Goal: Task Accomplishment & Management: Use online tool/utility

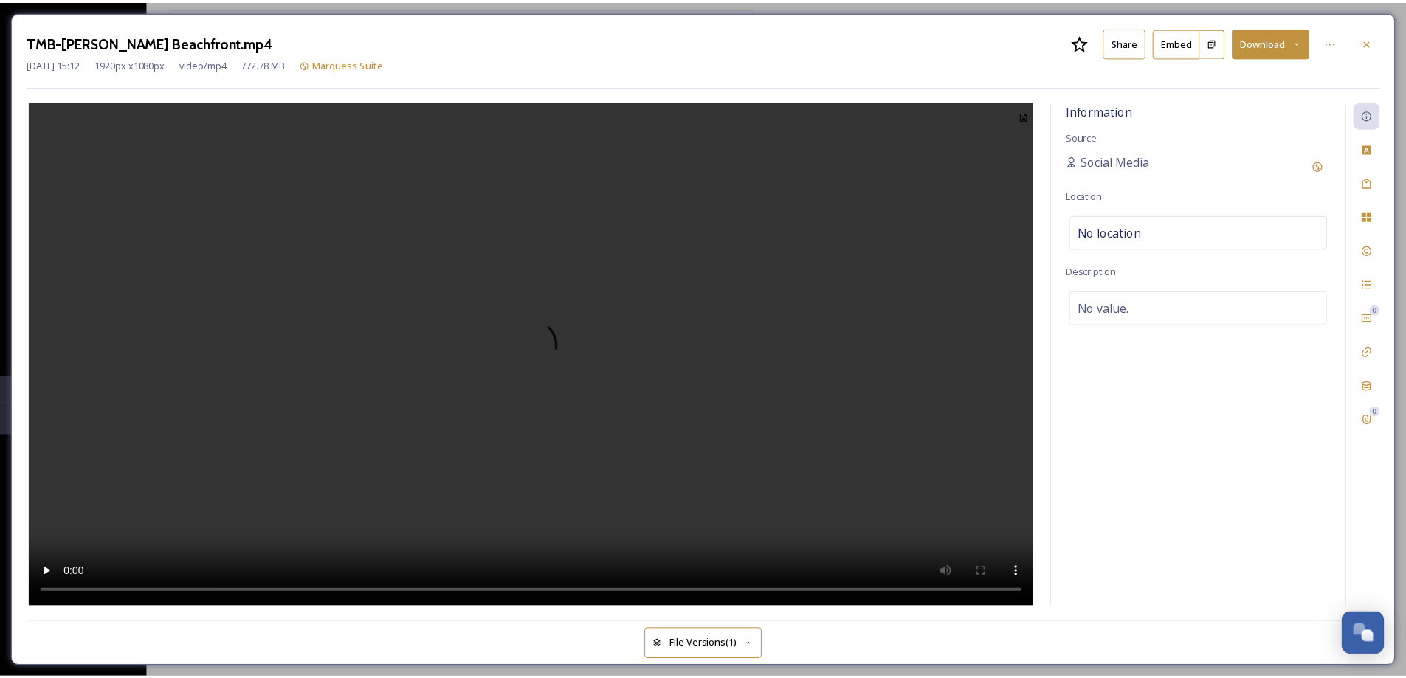
scroll to position [2077, 0]
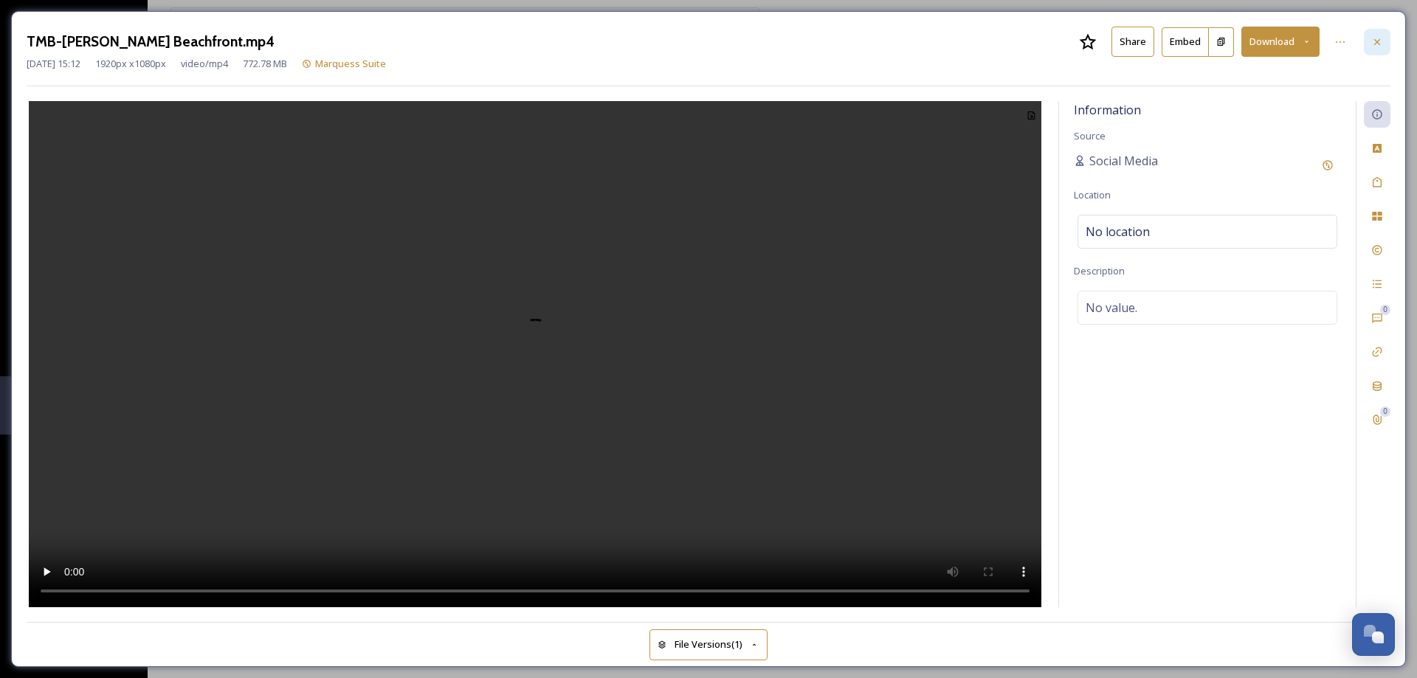
click at [1380, 39] on icon at bounding box center [1378, 42] width 12 height 12
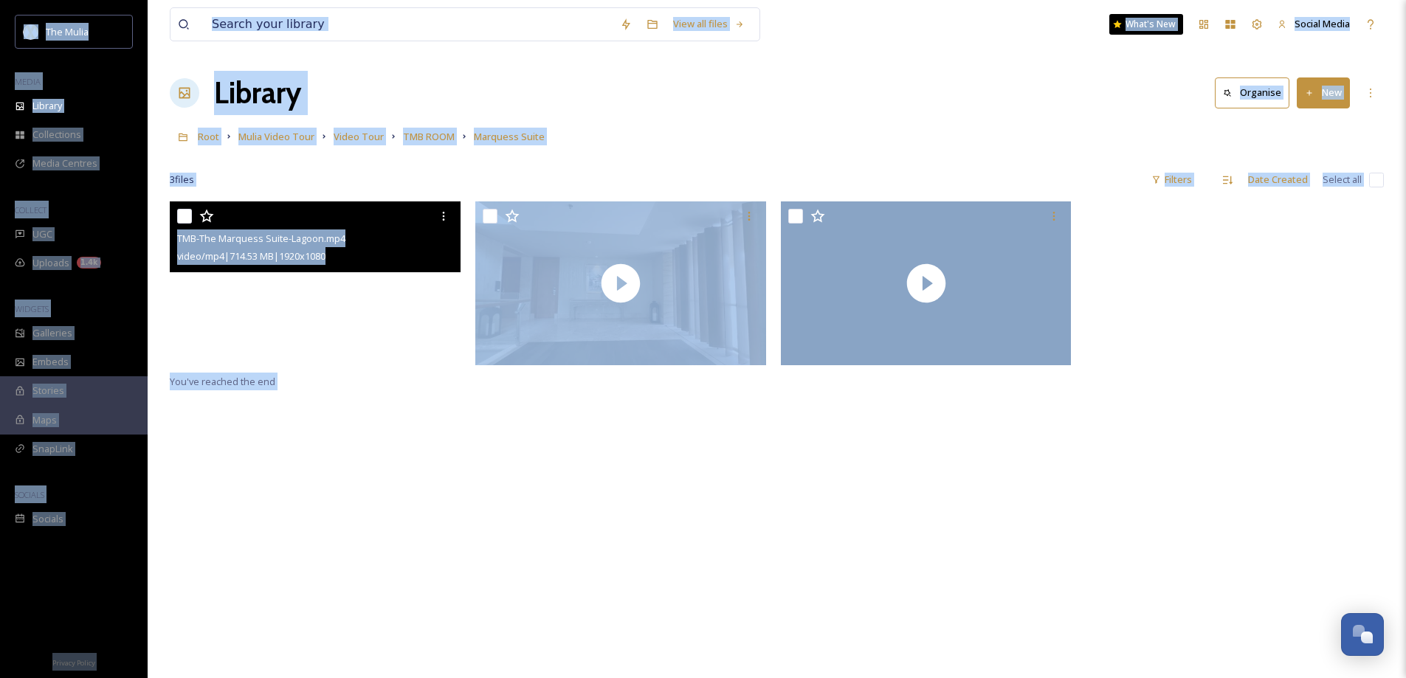
click at [769, 459] on div "TMB-The Marquess Suite-Lagoon.mp4 video/mp4 | 714.53 MB | 1920 x 1080 You've re…" at bounding box center [777, 541] width 1214 height 678
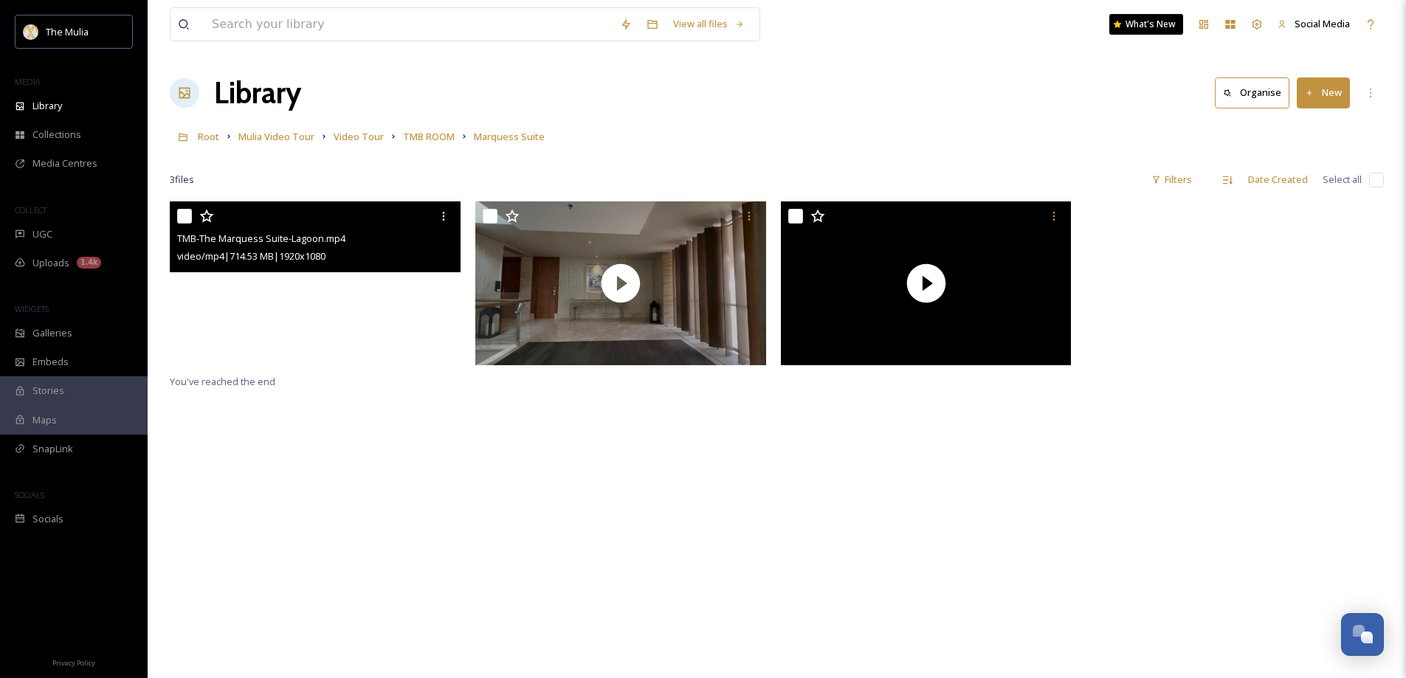
click at [187, 219] on input "checkbox" at bounding box center [184, 216] width 15 height 15
checkbox input "true"
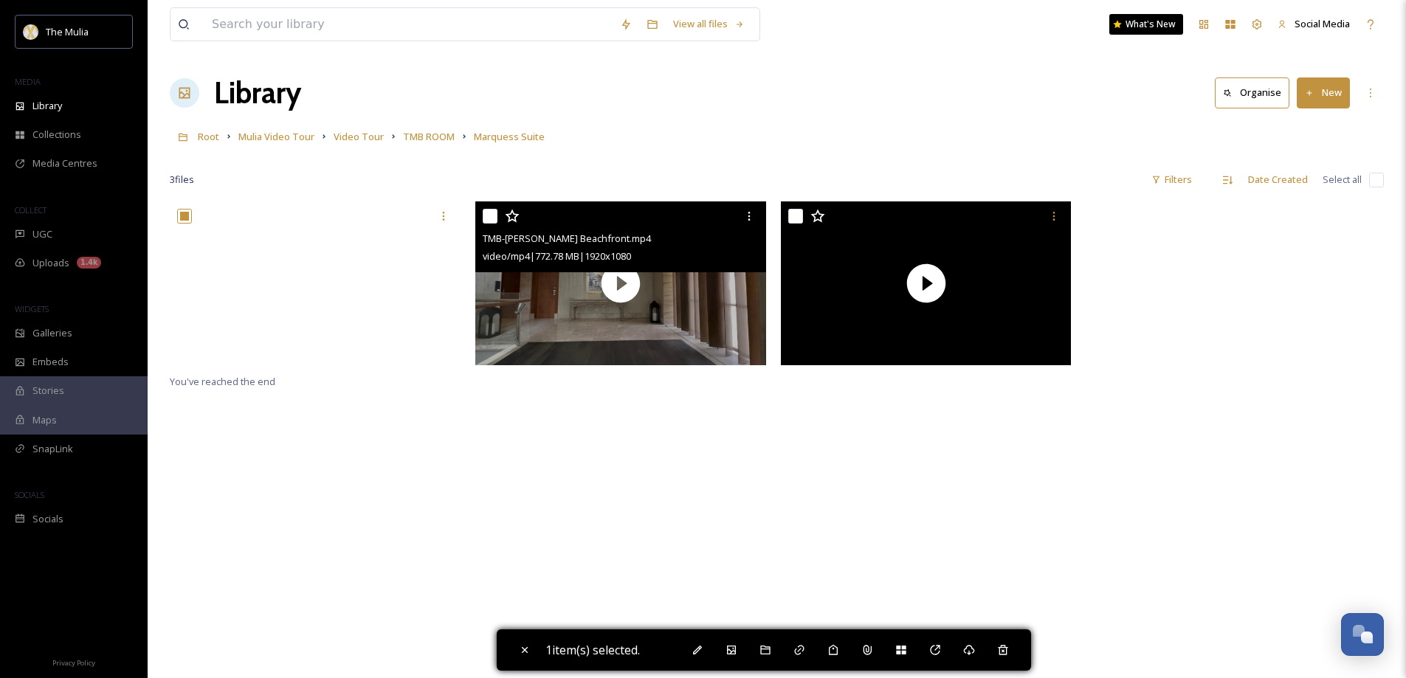
click at [492, 216] on input "checkbox" at bounding box center [490, 216] width 15 height 15
checkbox input "true"
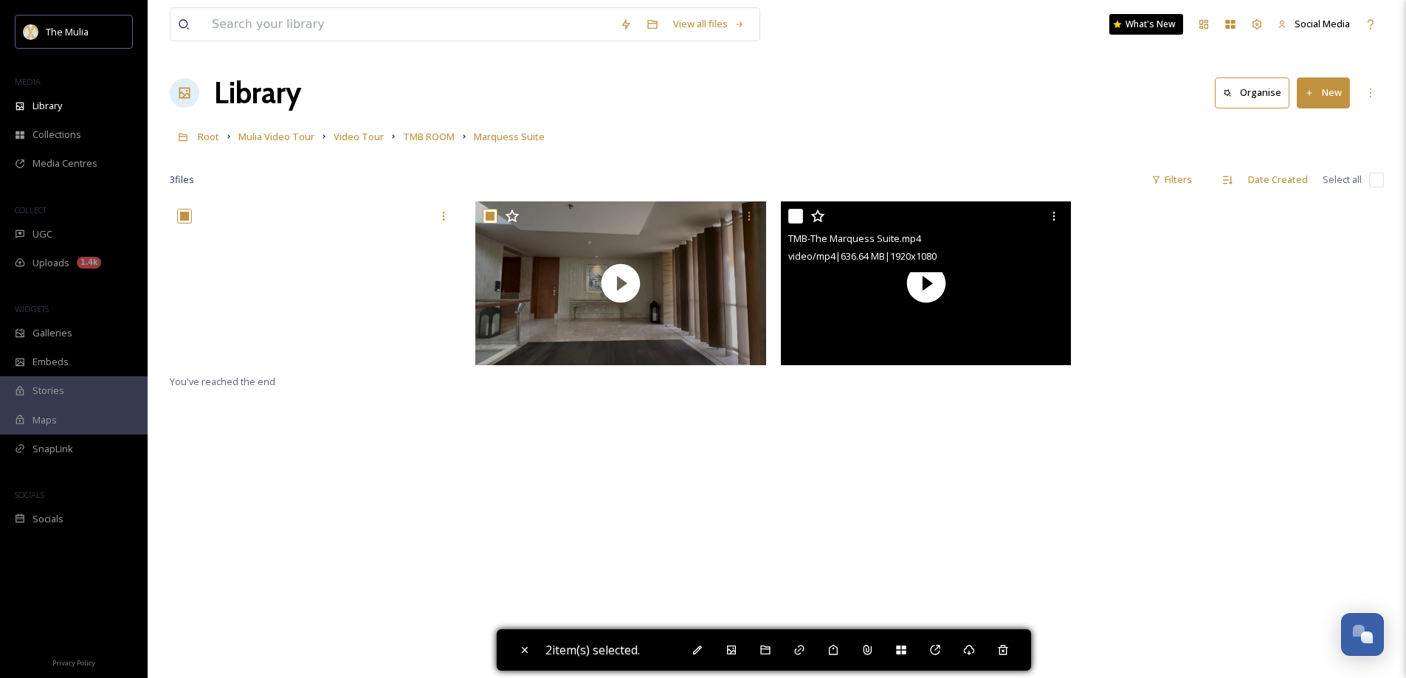
click at [791, 215] on input "checkbox" at bounding box center [795, 216] width 15 height 15
checkbox input "true"
click at [1000, 652] on div "Move to Recycling" at bounding box center [1003, 650] width 27 height 27
checkbox input "false"
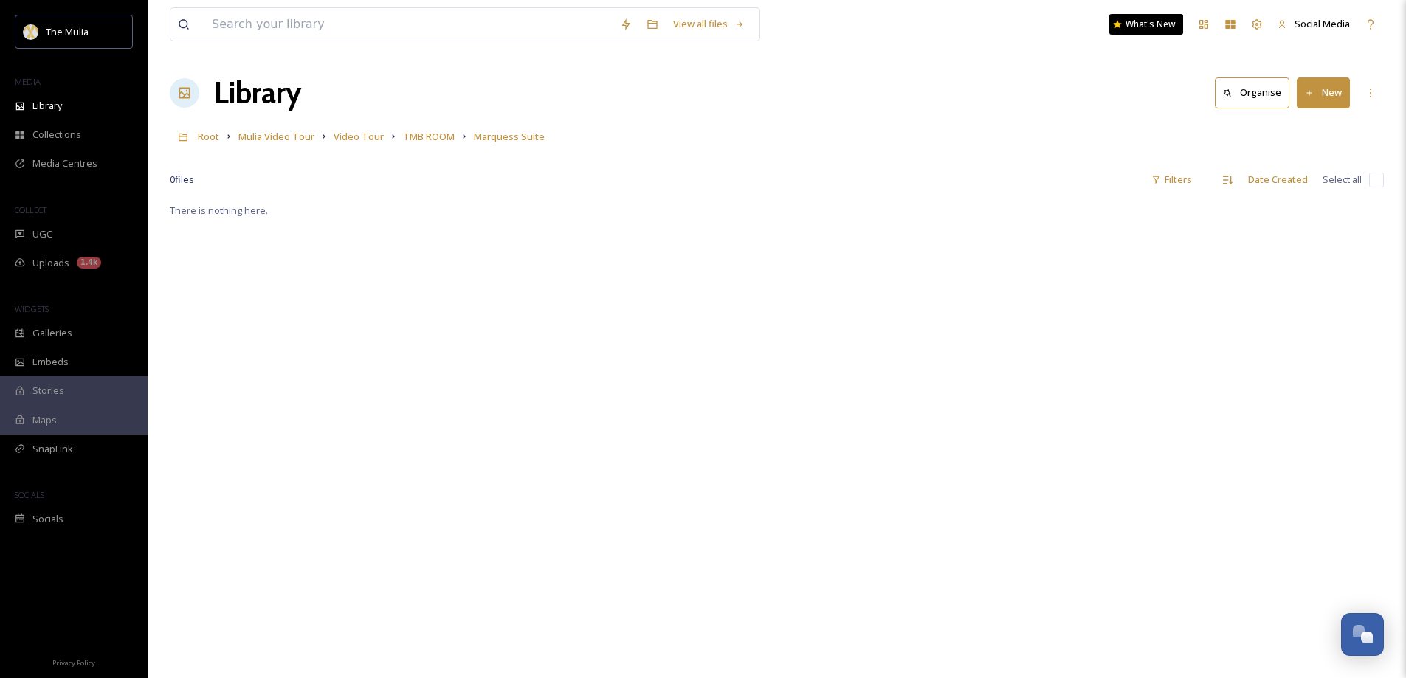
click at [1326, 91] on button "New" at bounding box center [1323, 93] width 53 height 30
click at [1324, 119] on div "File Upload" at bounding box center [1307, 127] width 83 height 29
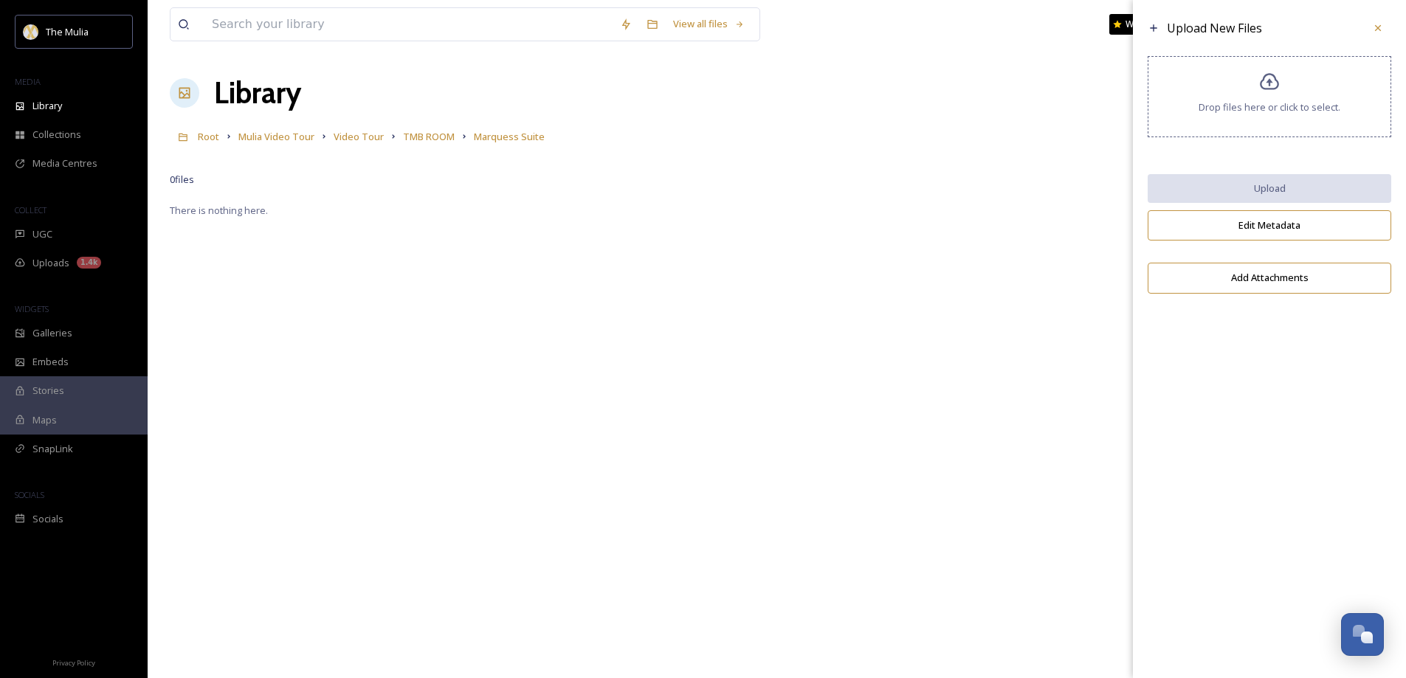
click at [1250, 107] on span "Drop files here or click to select." at bounding box center [1270, 107] width 142 height 14
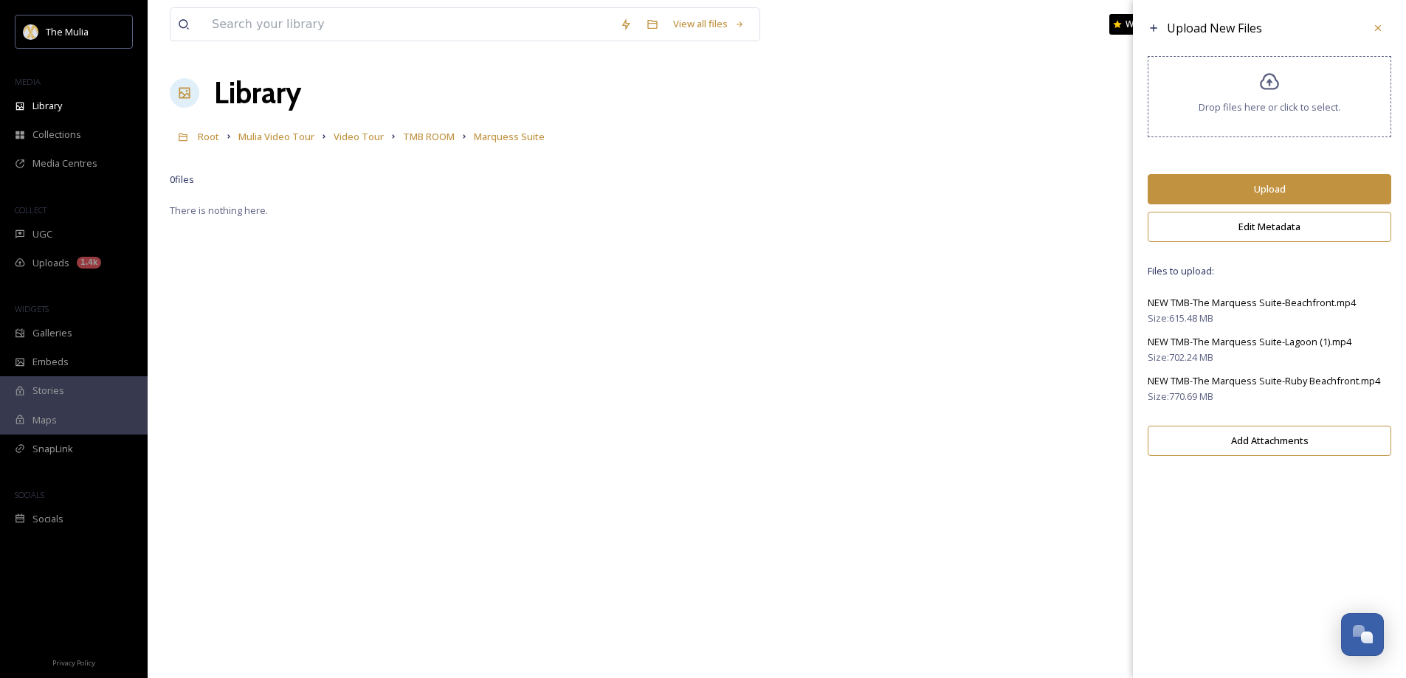
click at [1267, 186] on button "Upload" at bounding box center [1270, 189] width 244 height 30
